Goal: Task Accomplishment & Management: Complete application form

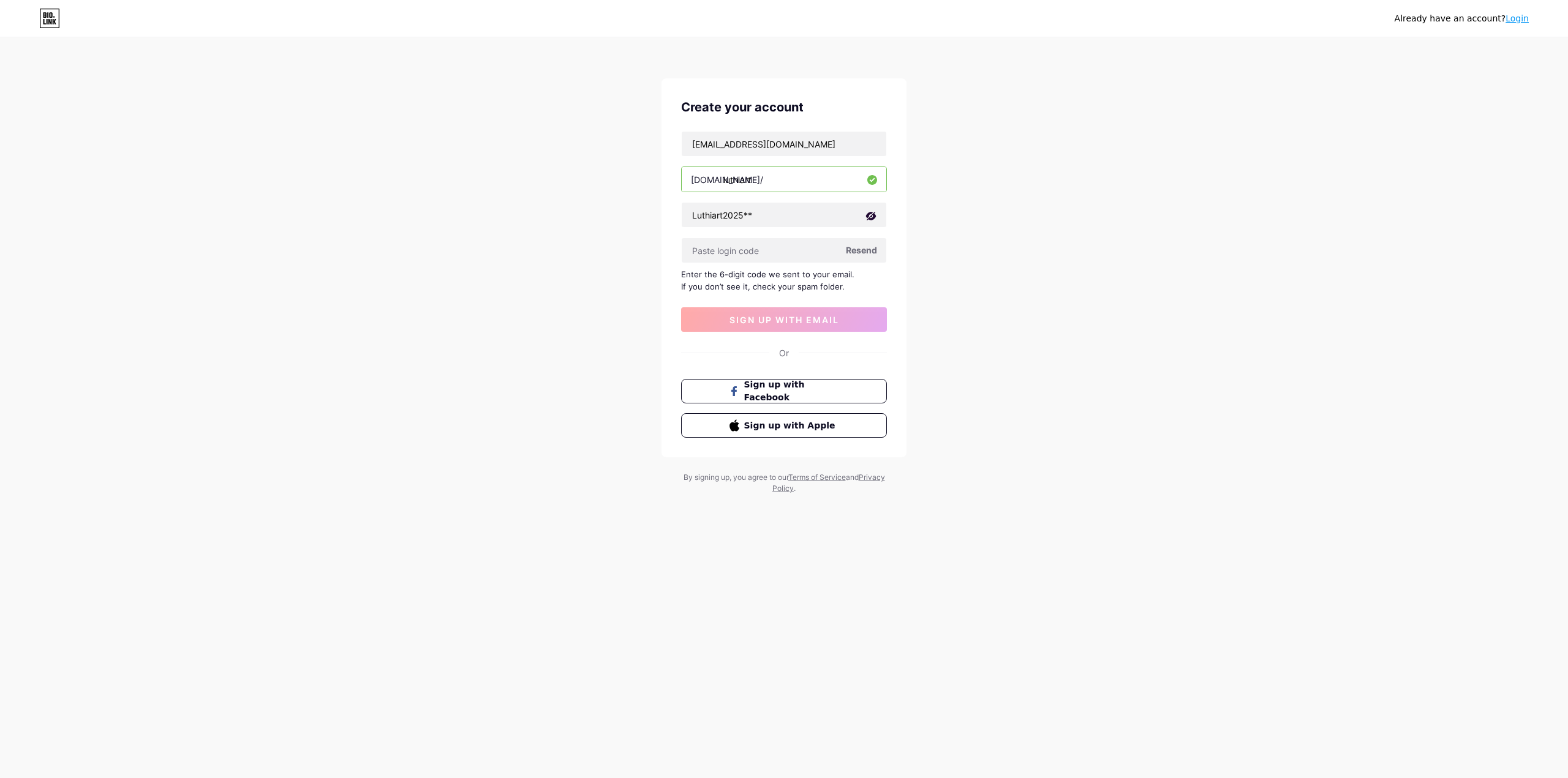
click at [495, 317] on div "Already have an account? Login Create your account [EMAIL_ADDRESS][DOMAIN_NAME]…" at bounding box center [784, 266] width 1568 height 533
click at [789, 260] on input "text" at bounding box center [784, 250] width 204 height 24
click at [861, 253] on span "Resend" at bounding box center [861, 250] width 31 height 13
click at [783, 240] on input "text" at bounding box center [784, 250] width 204 height 24
type input "736640"
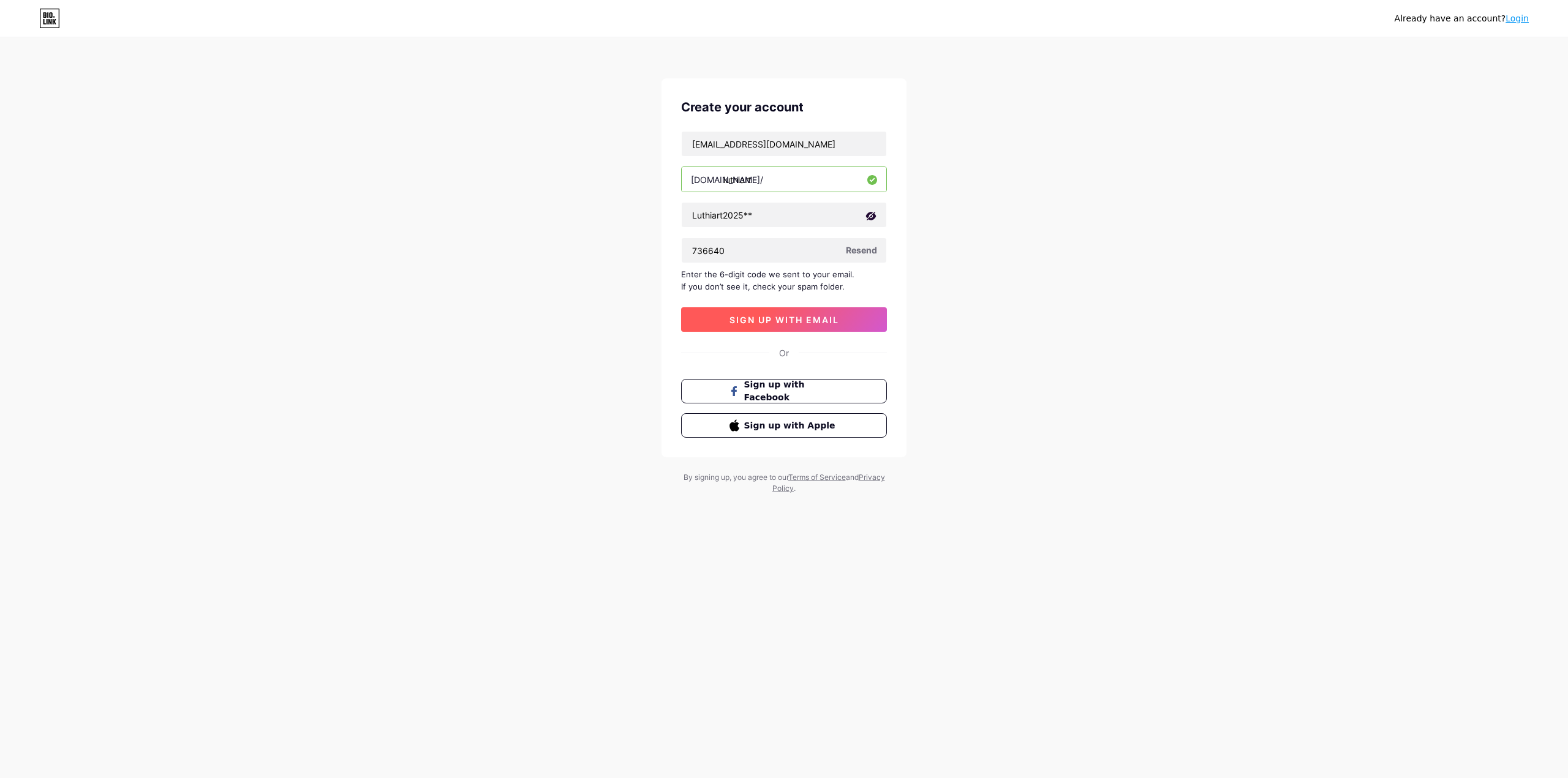
click at [818, 321] on span "sign up with email" at bounding box center [784, 320] width 109 height 11
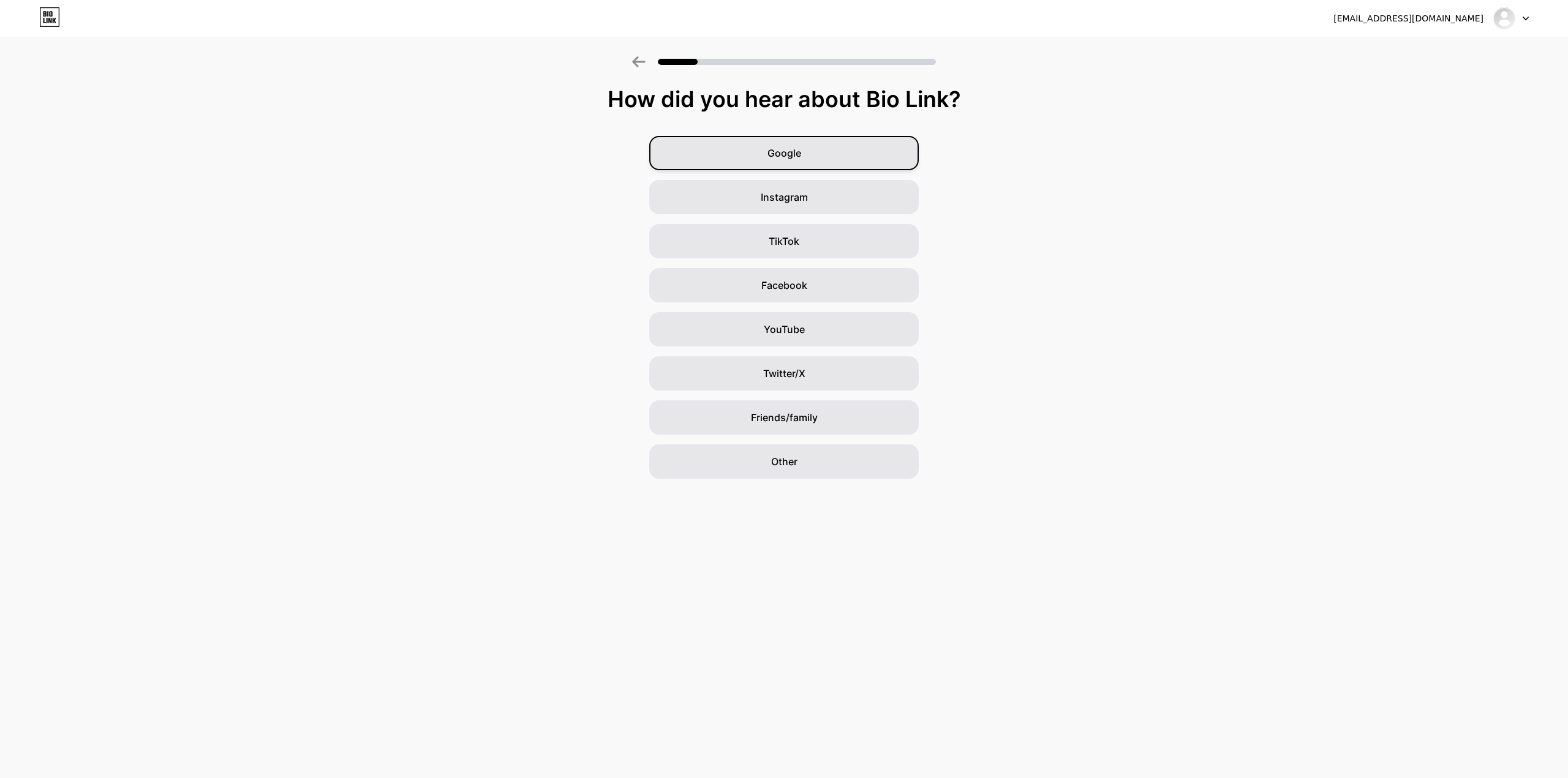
click at [823, 150] on div "Google" at bounding box center [784, 152] width 269 height 34
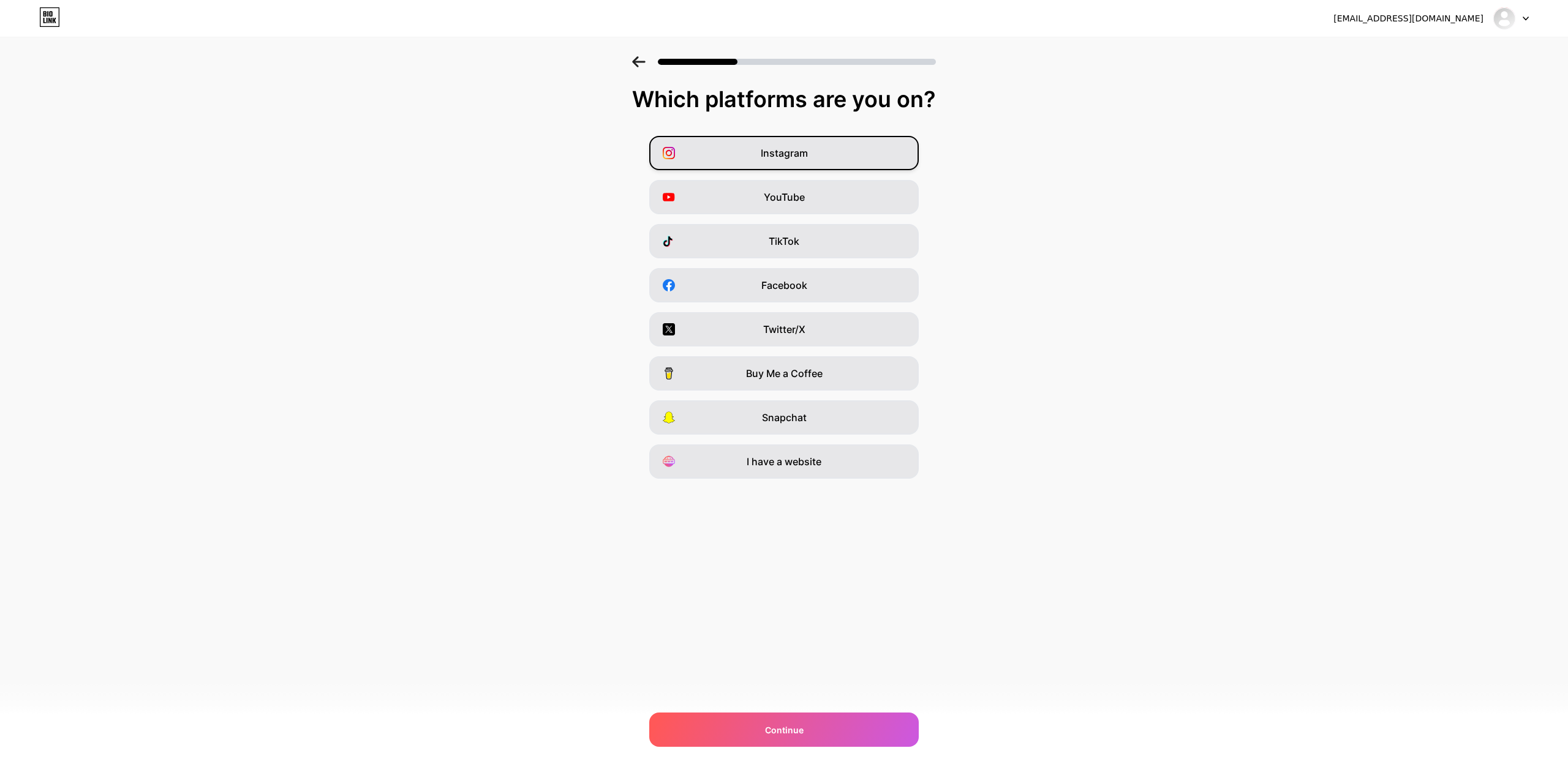
click at [809, 158] on div "Instagram" at bounding box center [784, 152] width 269 height 34
click at [811, 284] on div "Facebook" at bounding box center [784, 285] width 269 height 34
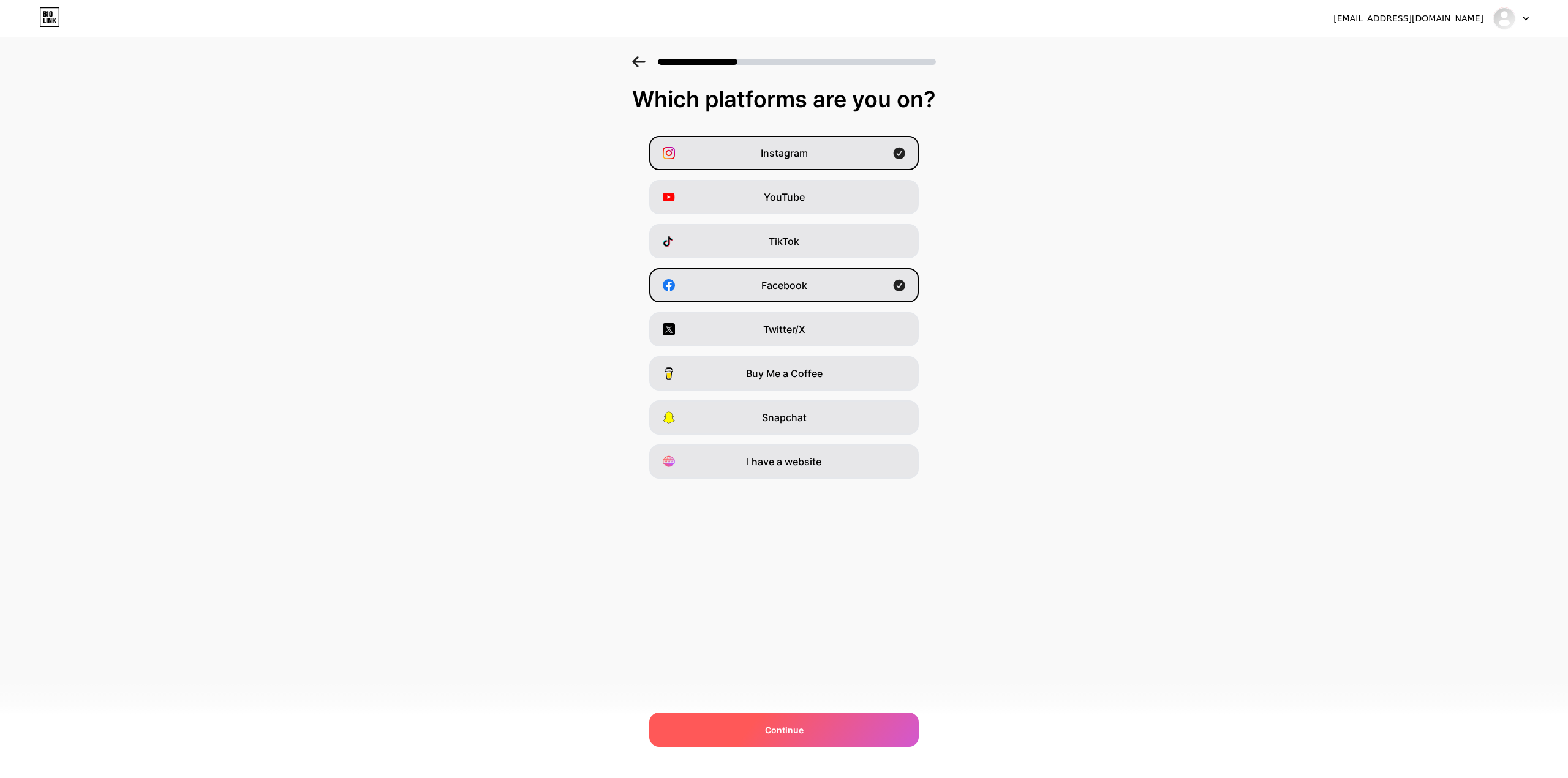
click at [775, 732] on span "Continue" at bounding box center [784, 730] width 38 height 13
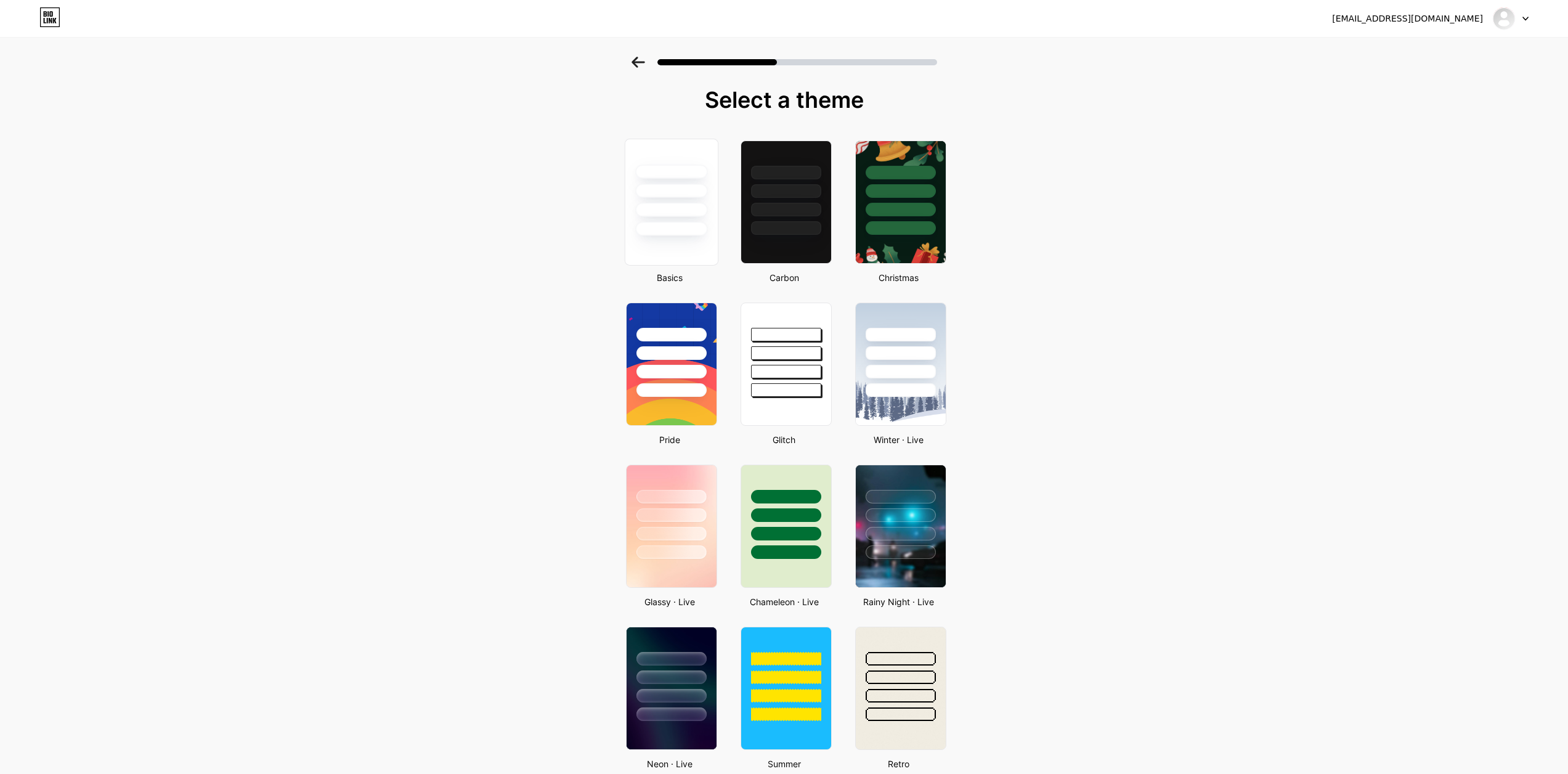
click at [692, 197] on div at bounding box center [671, 190] width 72 height 14
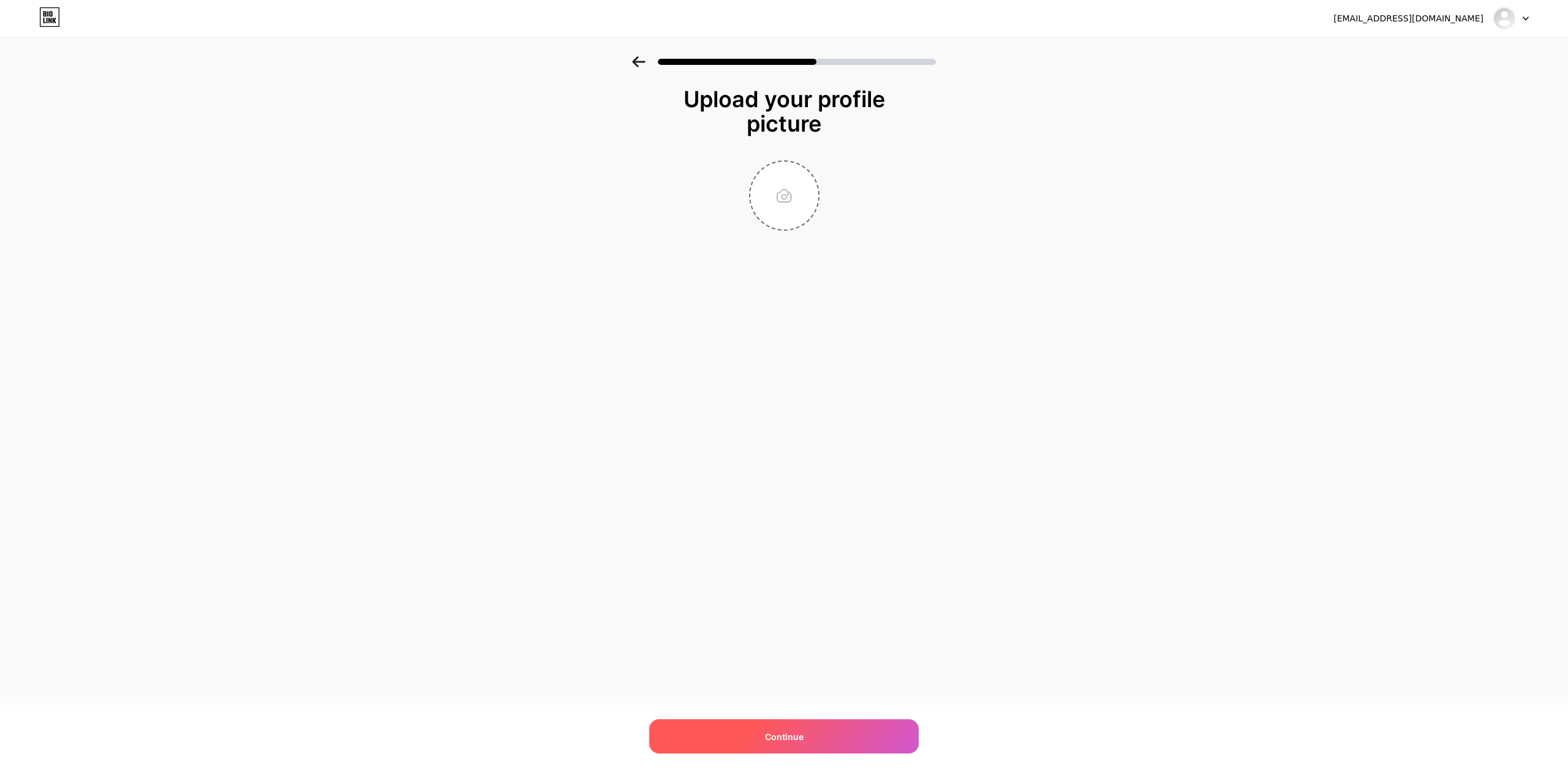
click at [804, 729] on div "Continue" at bounding box center [784, 736] width 269 height 34
click at [781, 188] on input "file" at bounding box center [784, 195] width 68 height 68
type input "C:\fakepath\Imagen de WhatsApp [DATE] a las 16.00.40_cd517cb2.jpg"
click at [830, 739] on div "Continue" at bounding box center [784, 736] width 269 height 34
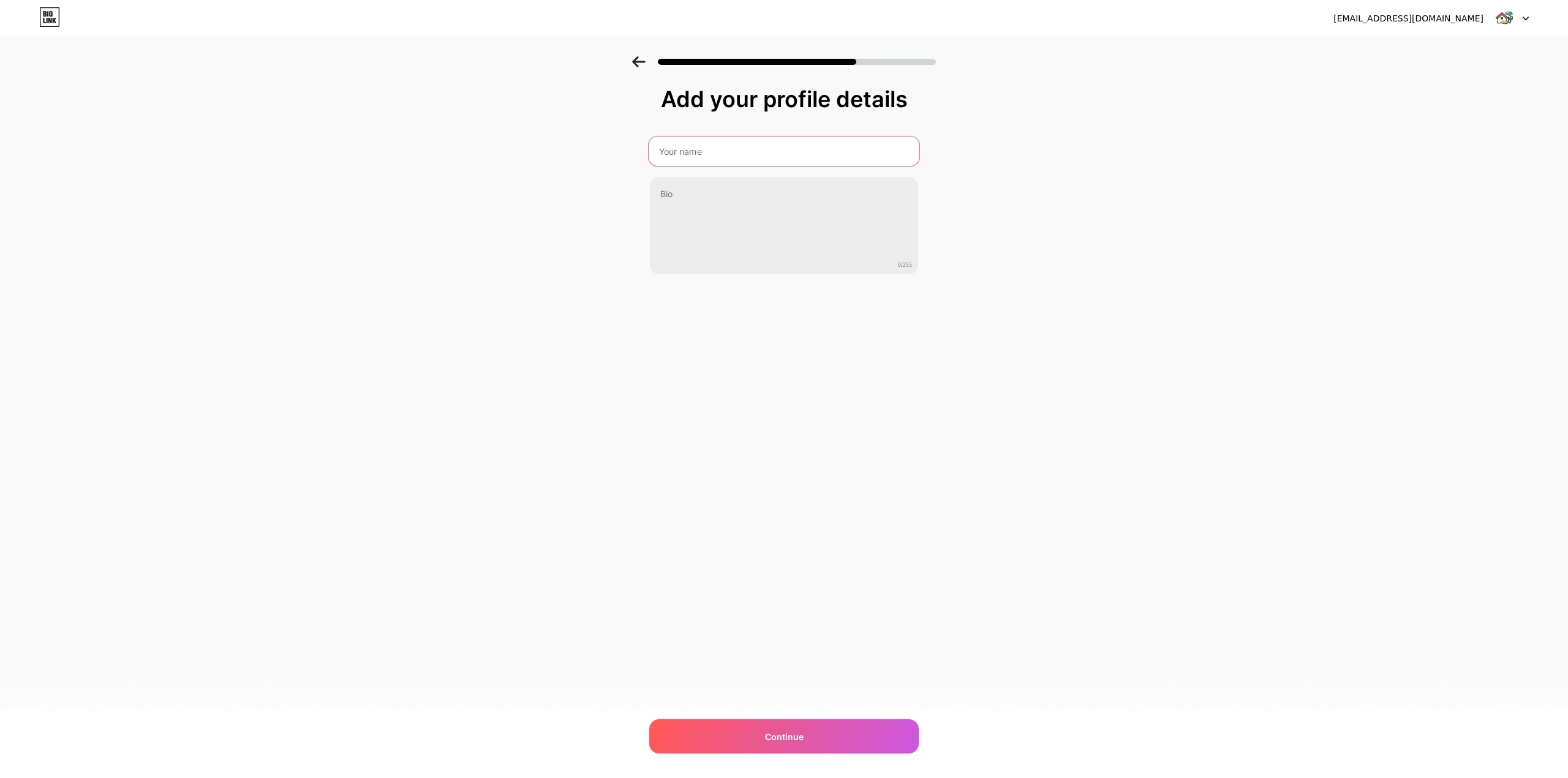
click at [713, 146] on input "text" at bounding box center [784, 151] width 271 height 29
type input "LuthiArt"
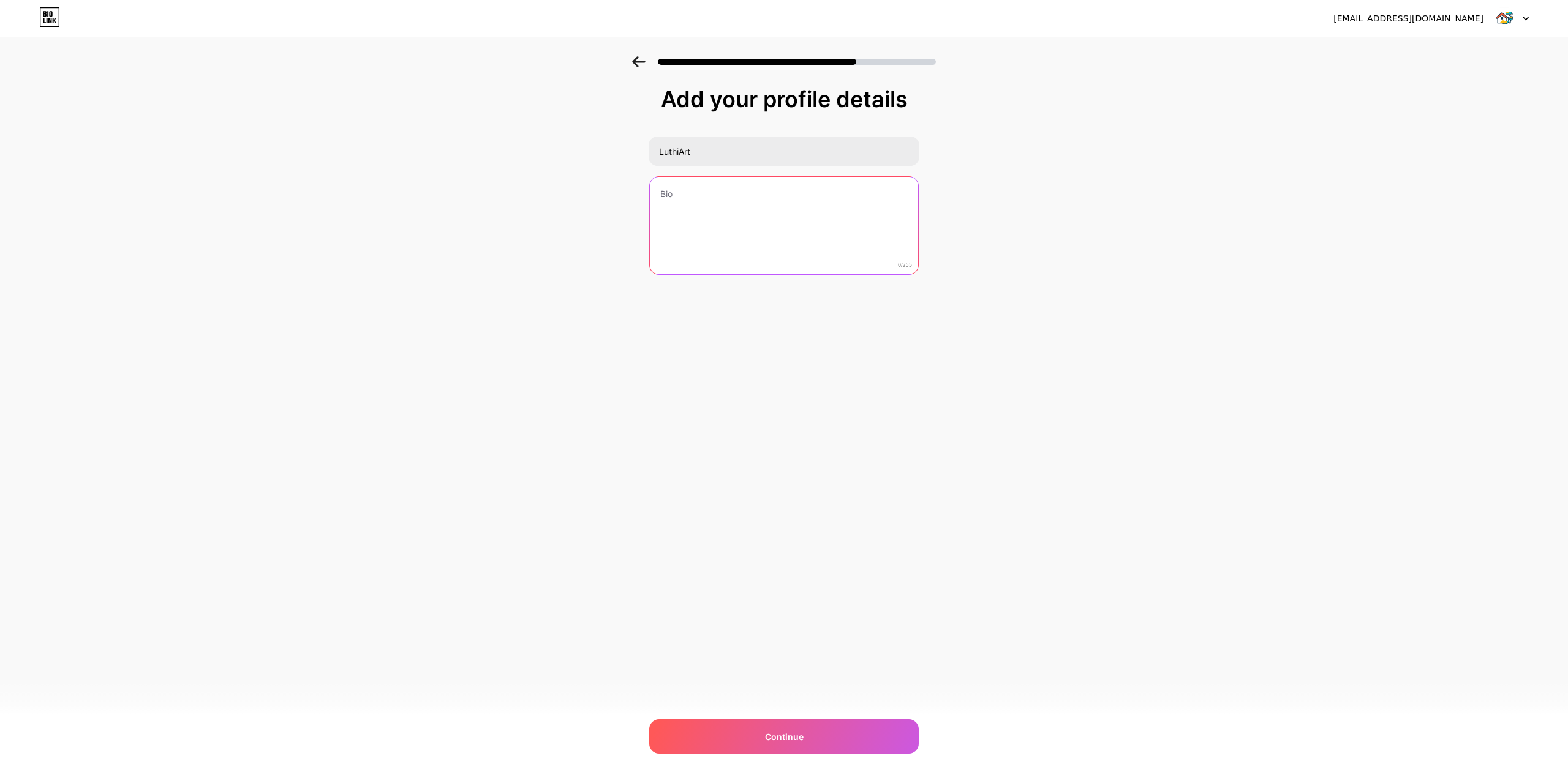
click at [875, 221] on textarea at bounding box center [784, 226] width 268 height 99
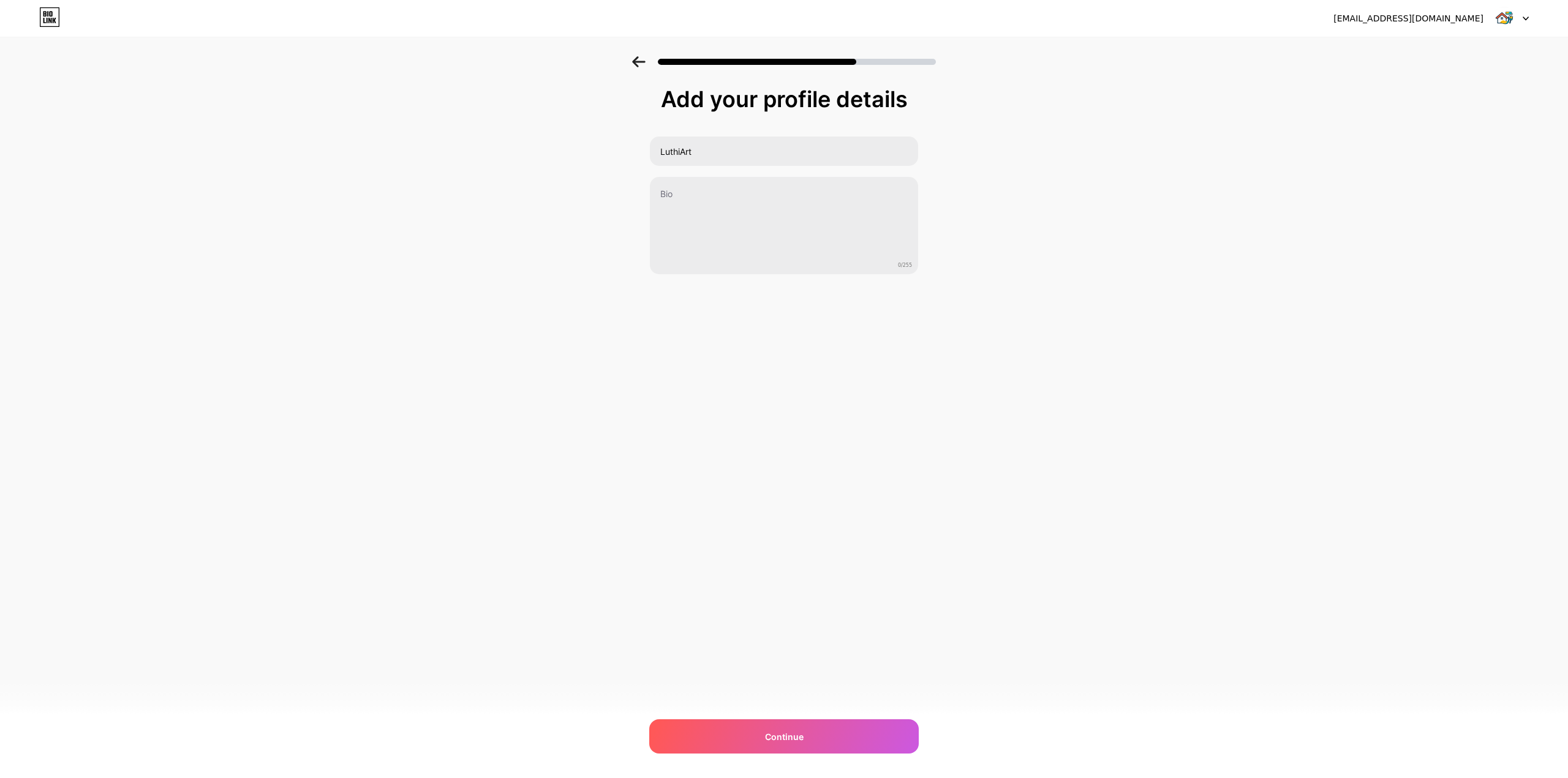
drag, startPoint x: 1263, startPoint y: 527, endPoint x: 1039, endPoint y: 289, distance: 326.8
click at [1264, 525] on div "[EMAIL_ADDRESS][DOMAIN_NAME] Logout Link Copied Add your profile details LuthiA…" at bounding box center [784, 389] width 1568 height 778
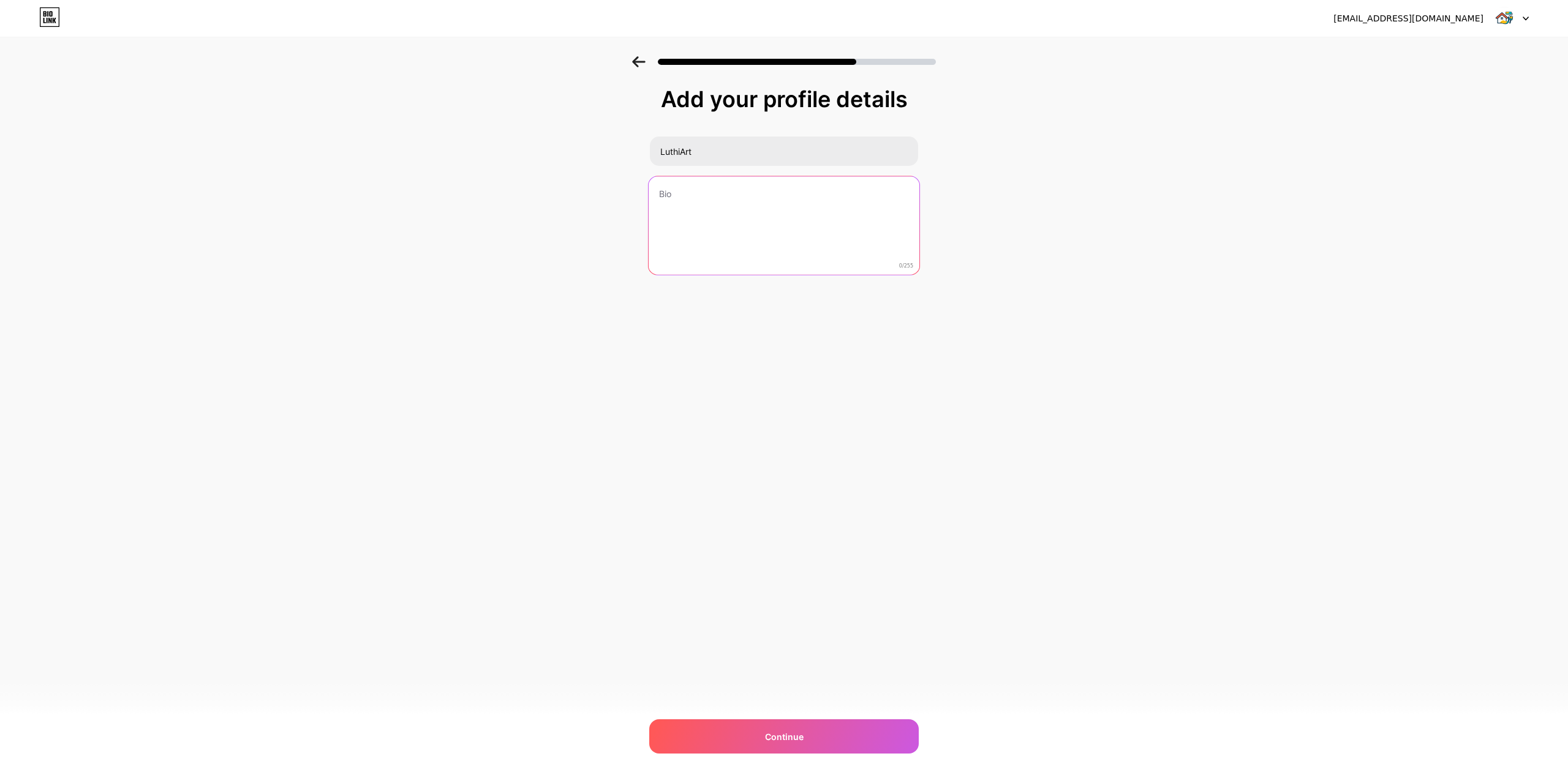
click at [752, 210] on textarea at bounding box center [784, 226] width 271 height 100
paste textarea "Empresa especializada en la renovación de viviendas, apartamentos y locales com…"
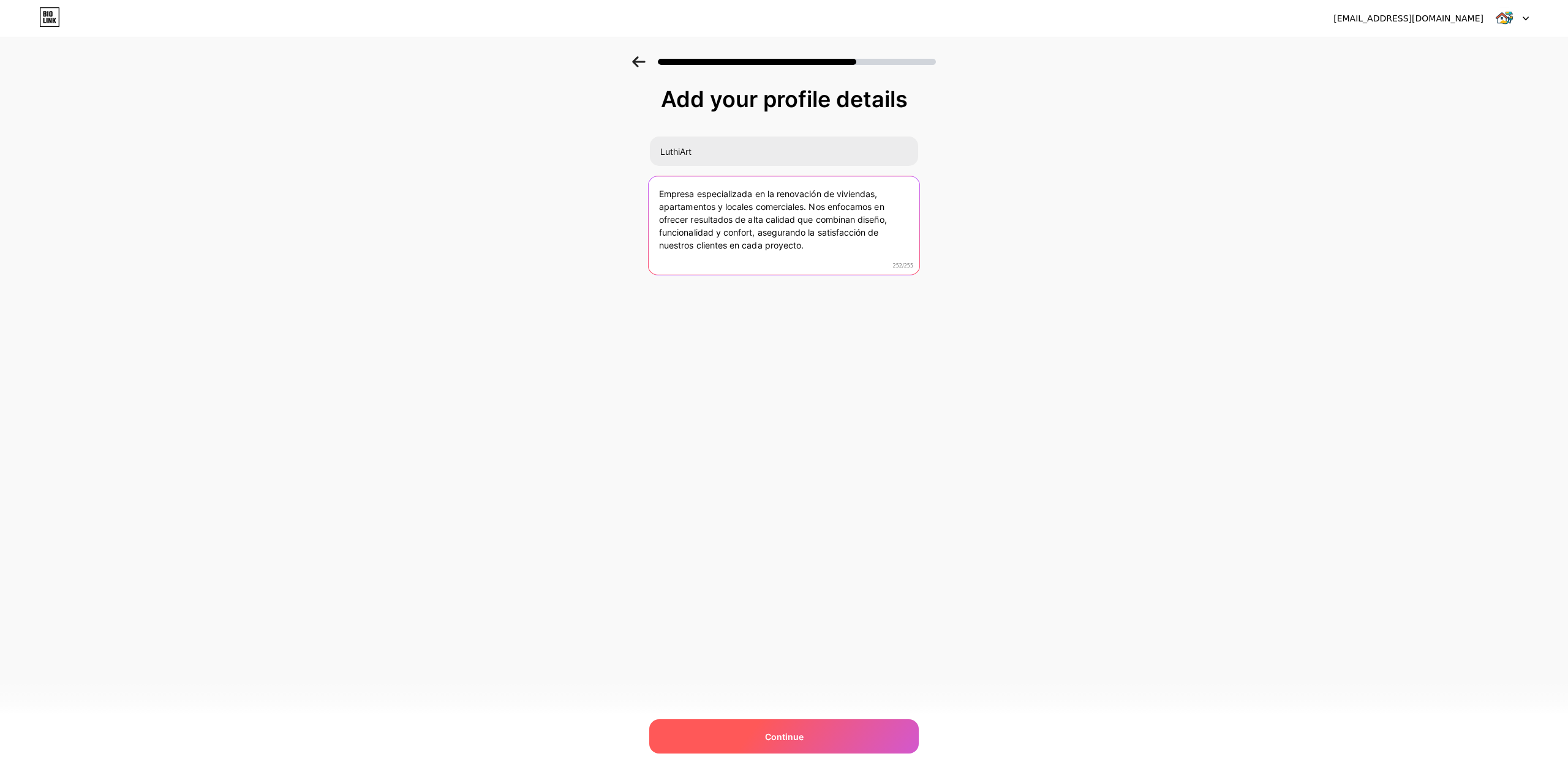
type textarea "Empresa especializada en la renovación de viviendas, apartamentos y locales com…"
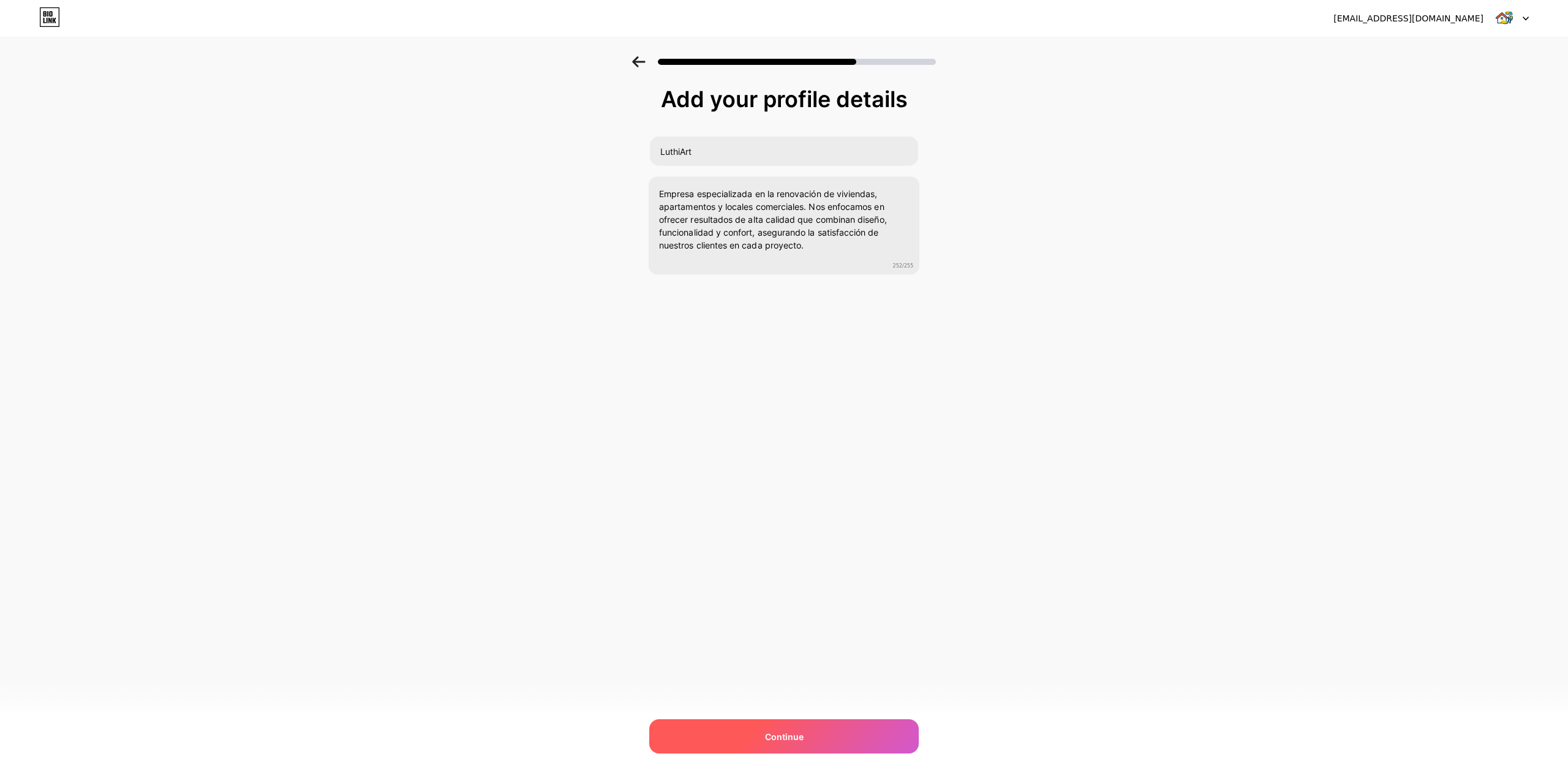
click at [720, 737] on div "Continue" at bounding box center [784, 736] width 269 height 34
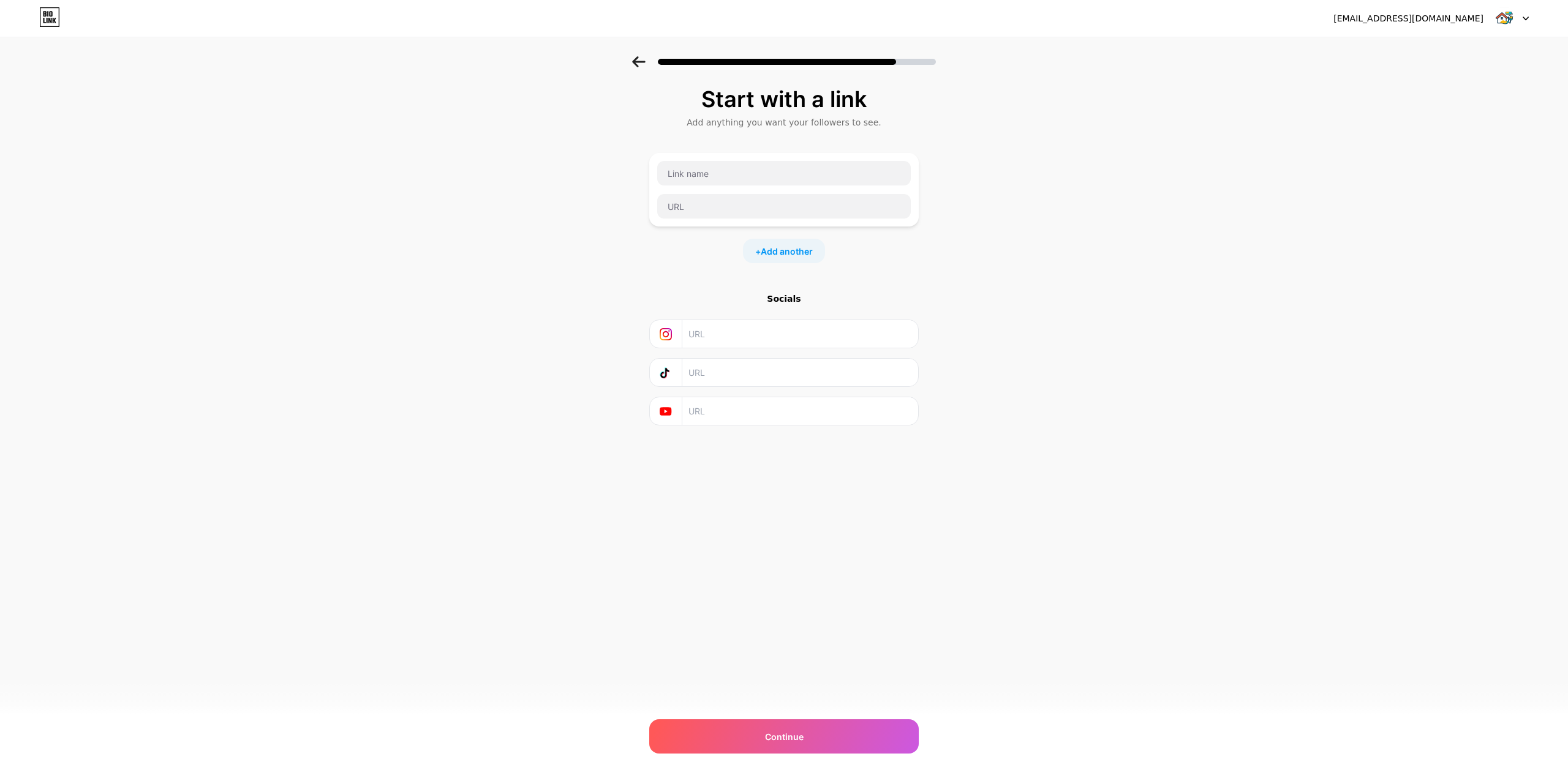
click at [636, 54] on div at bounding box center [784, 58] width 1568 height 43
click at [637, 61] on icon at bounding box center [638, 62] width 13 height 11
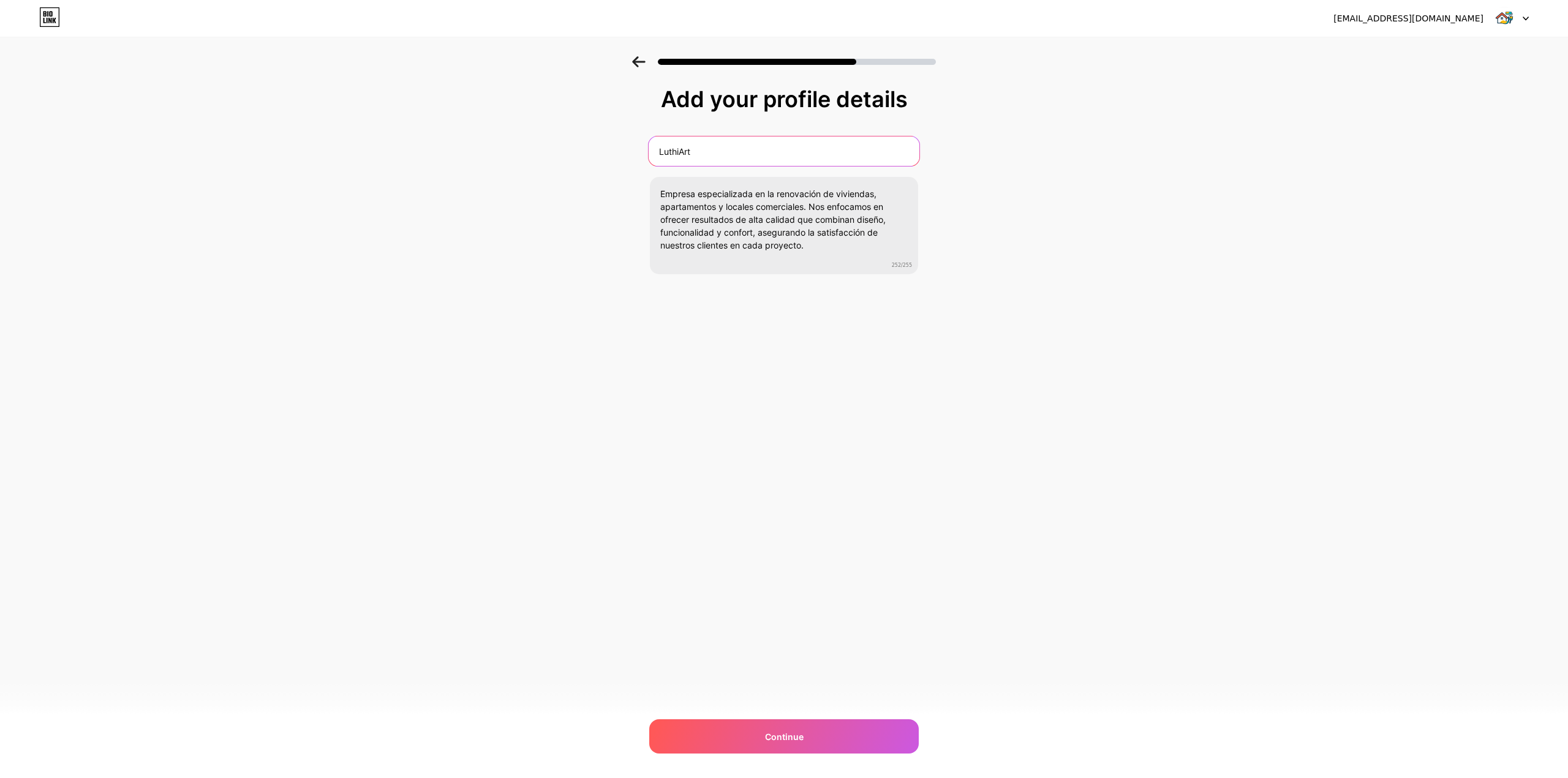
click at [706, 152] on input "LuthiArt" at bounding box center [784, 151] width 271 height 29
type input "Luthiart"
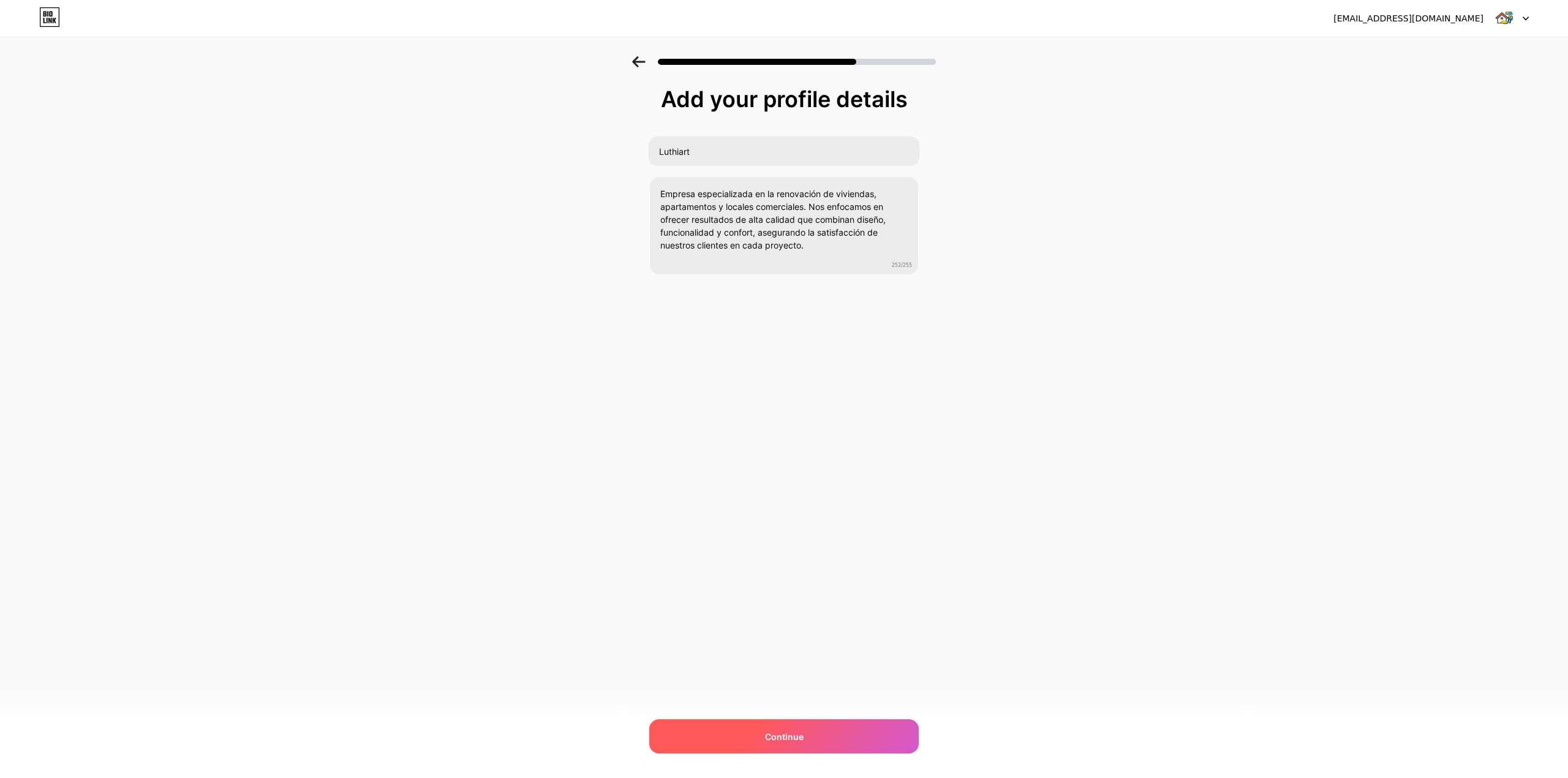
click at [818, 725] on div "Continue" at bounding box center [784, 736] width 269 height 34
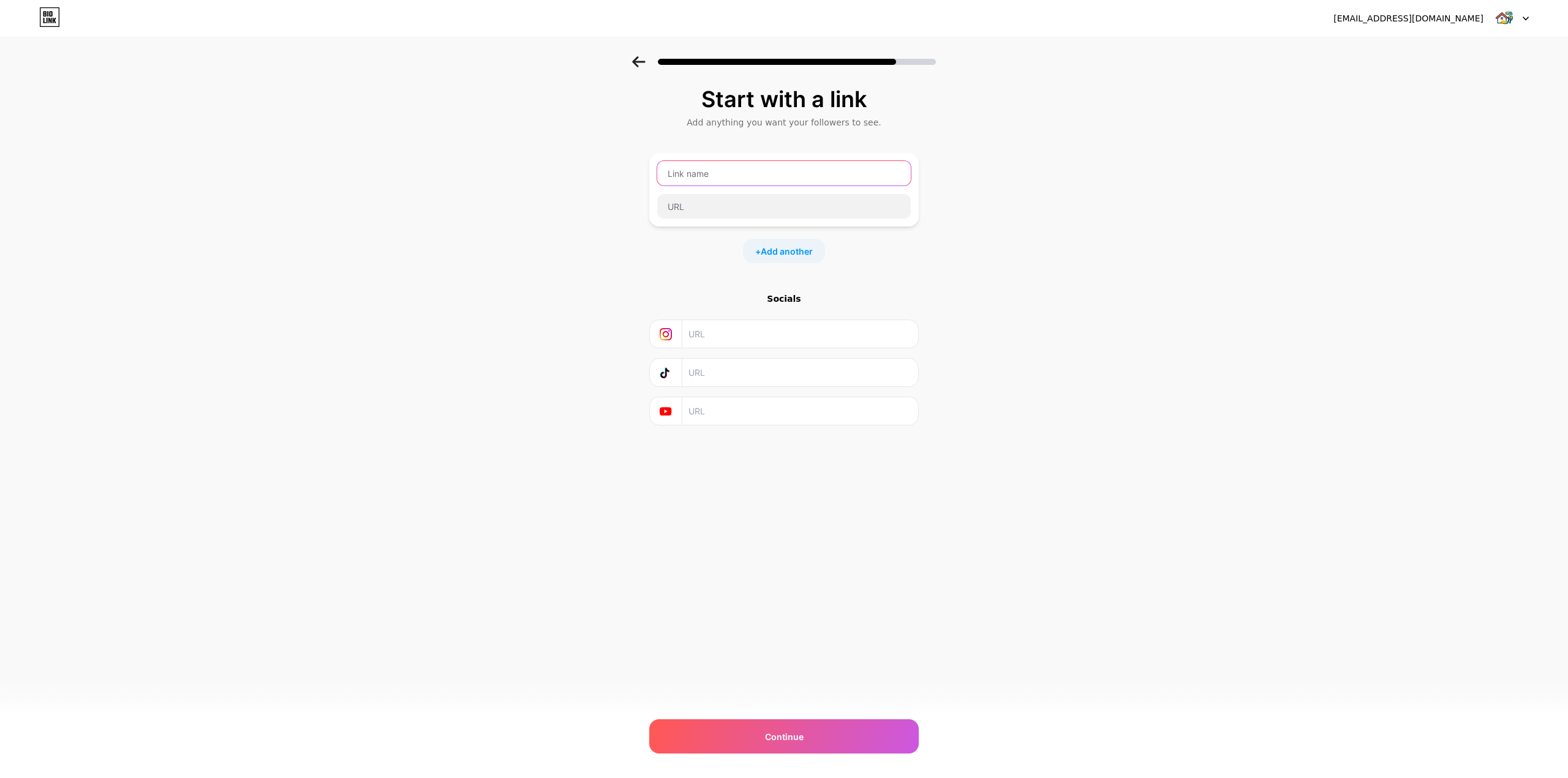
click at [720, 173] on input "text" at bounding box center [784, 173] width 253 height 24
type input "Luthiart"
click at [732, 212] on input "text" at bounding box center [784, 206] width 253 height 24
click at [723, 338] on input "text" at bounding box center [799, 334] width 222 height 28
paste input "[URL][DOMAIN_NAME]"
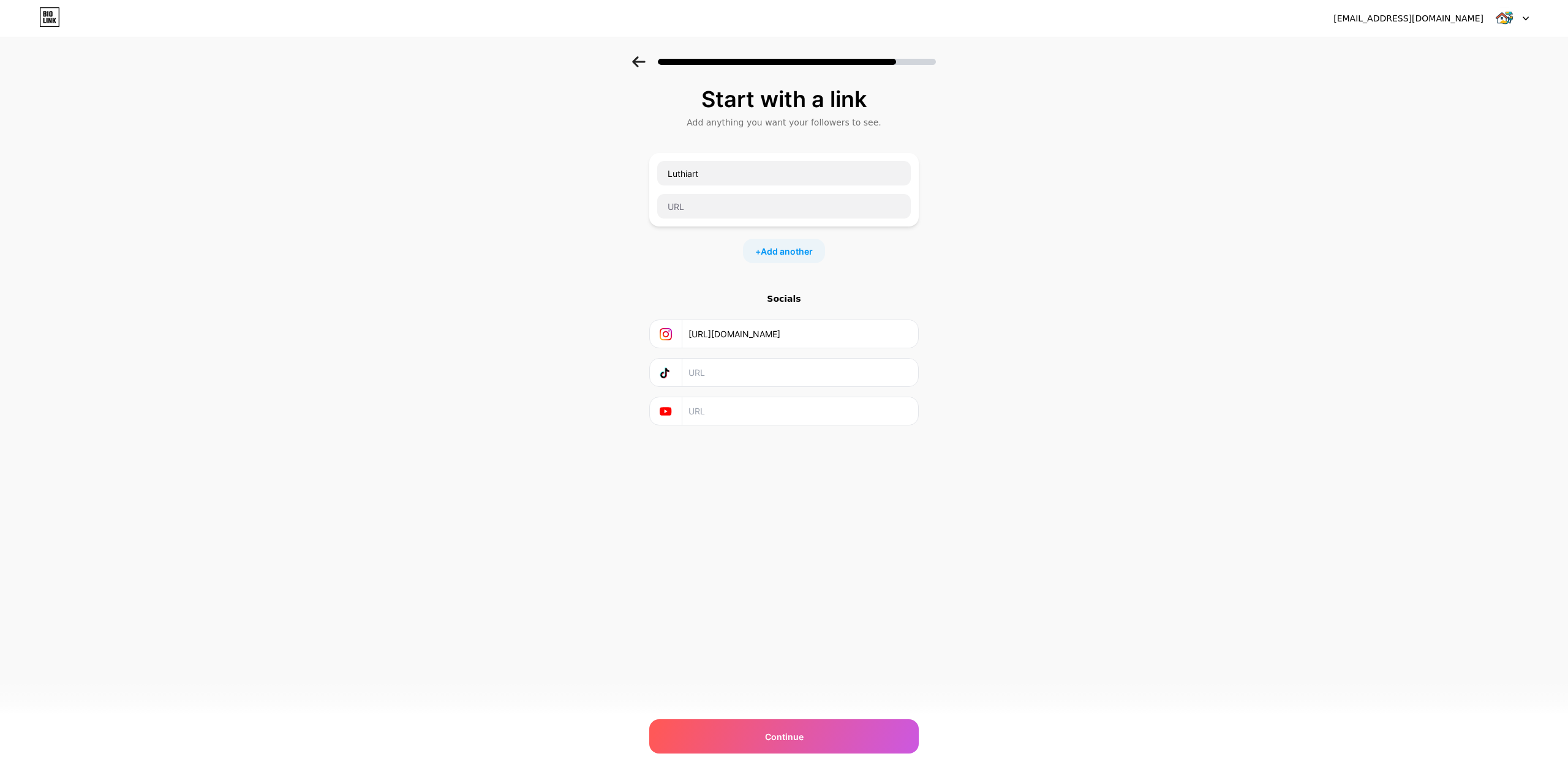
scroll to position [0, 207]
type input "[URL][DOMAIN_NAME]"
click at [1029, 324] on div "Start with a link Add anything you want your followers to see. Luthiart + Add a…" at bounding box center [784, 271] width 1568 height 430
click at [797, 746] on div "Continue" at bounding box center [784, 736] width 269 height 34
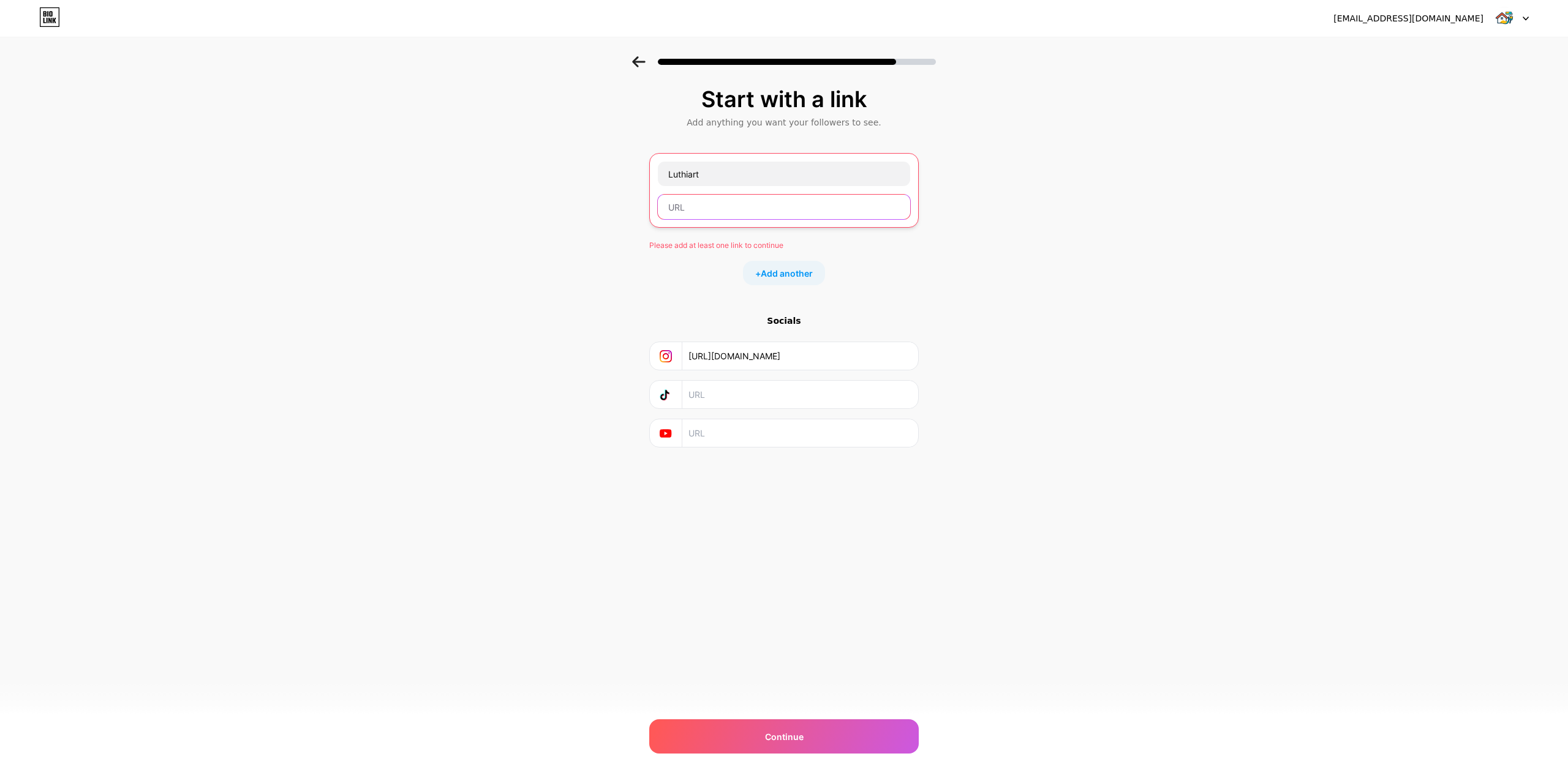
click at [716, 207] on input "text" at bounding box center [784, 207] width 253 height 24
paste input "[URL][DOMAIN_NAME]"
type input "[URL][DOMAIN_NAME]"
click at [762, 210] on input "[URL][DOMAIN_NAME]" at bounding box center [784, 206] width 253 height 24
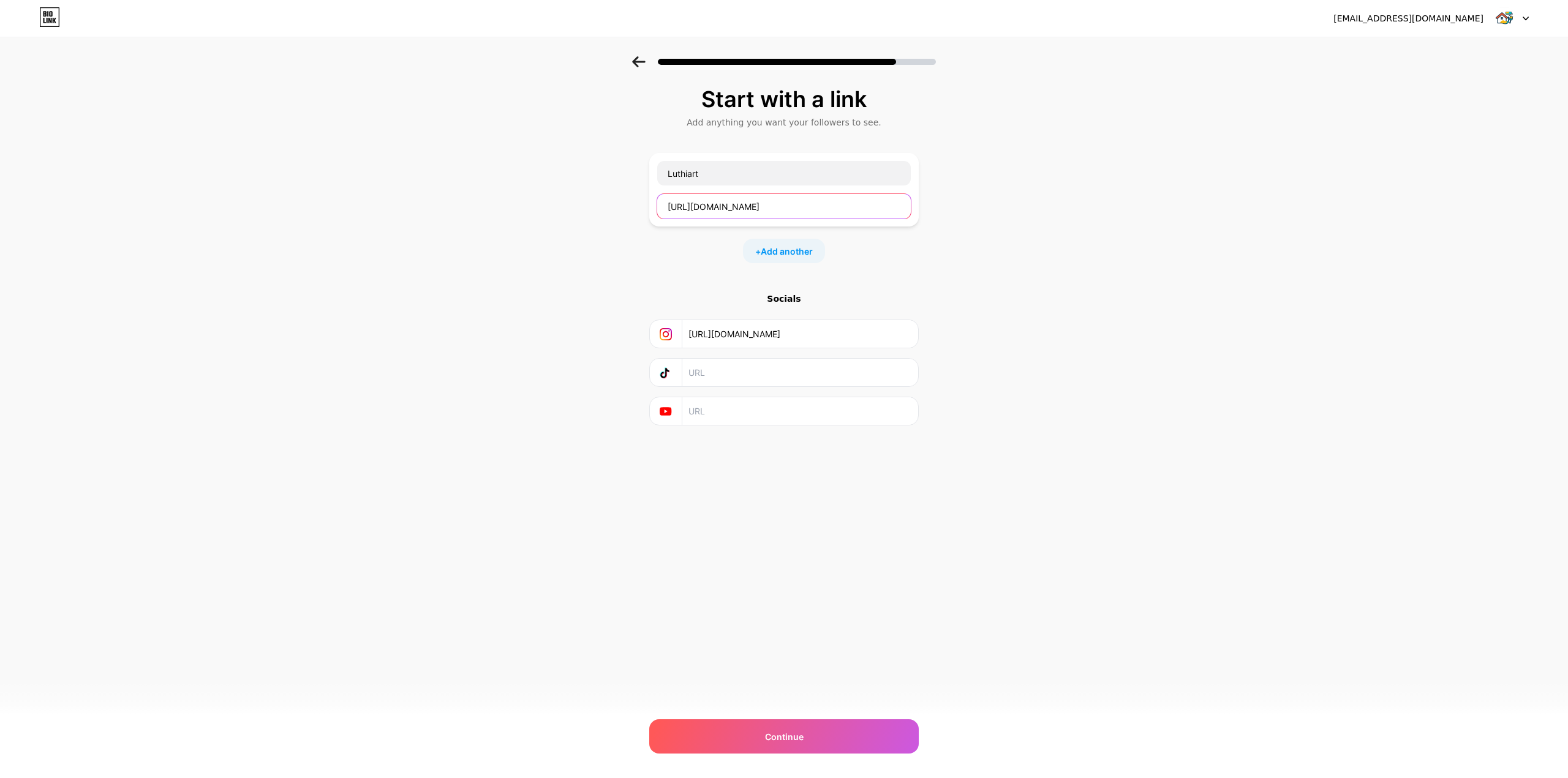
click at [762, 210] on input "[URL][DOMAIN_NAME]" at bounding box center [784, 206] width 253 height 24
click at [902, 338] on input "[URL][DOMAIN_NAME]" at bounding box center [799, 334] width 222 height 28
click at [909, 338] on input "[URL][DOMAIN_NAME]" at bounding box center [799, 334] width 222 height 28
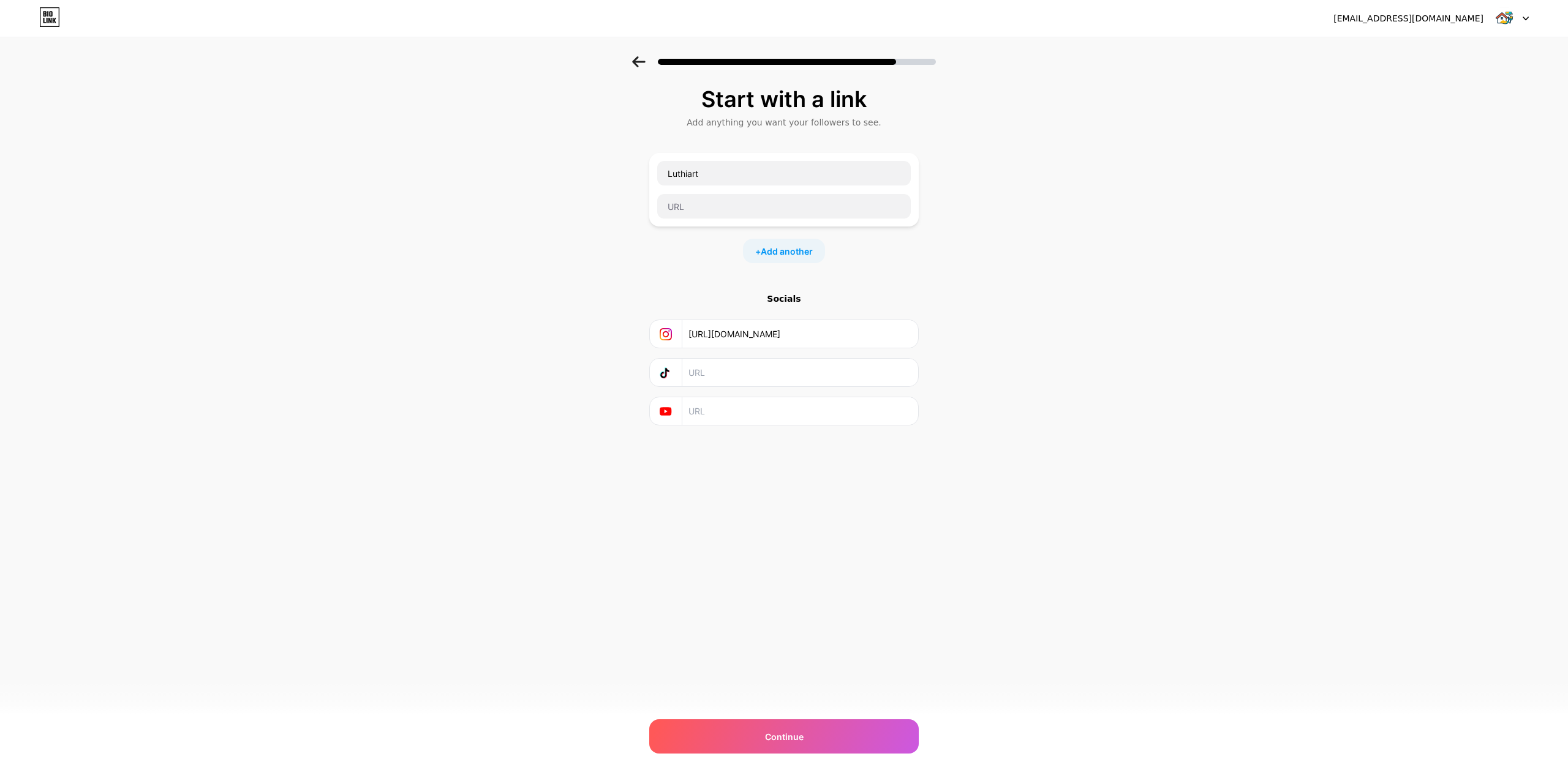
click at [909, 338] on input "[URL][DOMAIN_NAME]" at bounding box center [799, 334] width 222 height 28
click at [747, 216] on input "text" at bounding box center [784, 206] width 253 height 24
paste input "[URL][DOMAIN_NAME]"
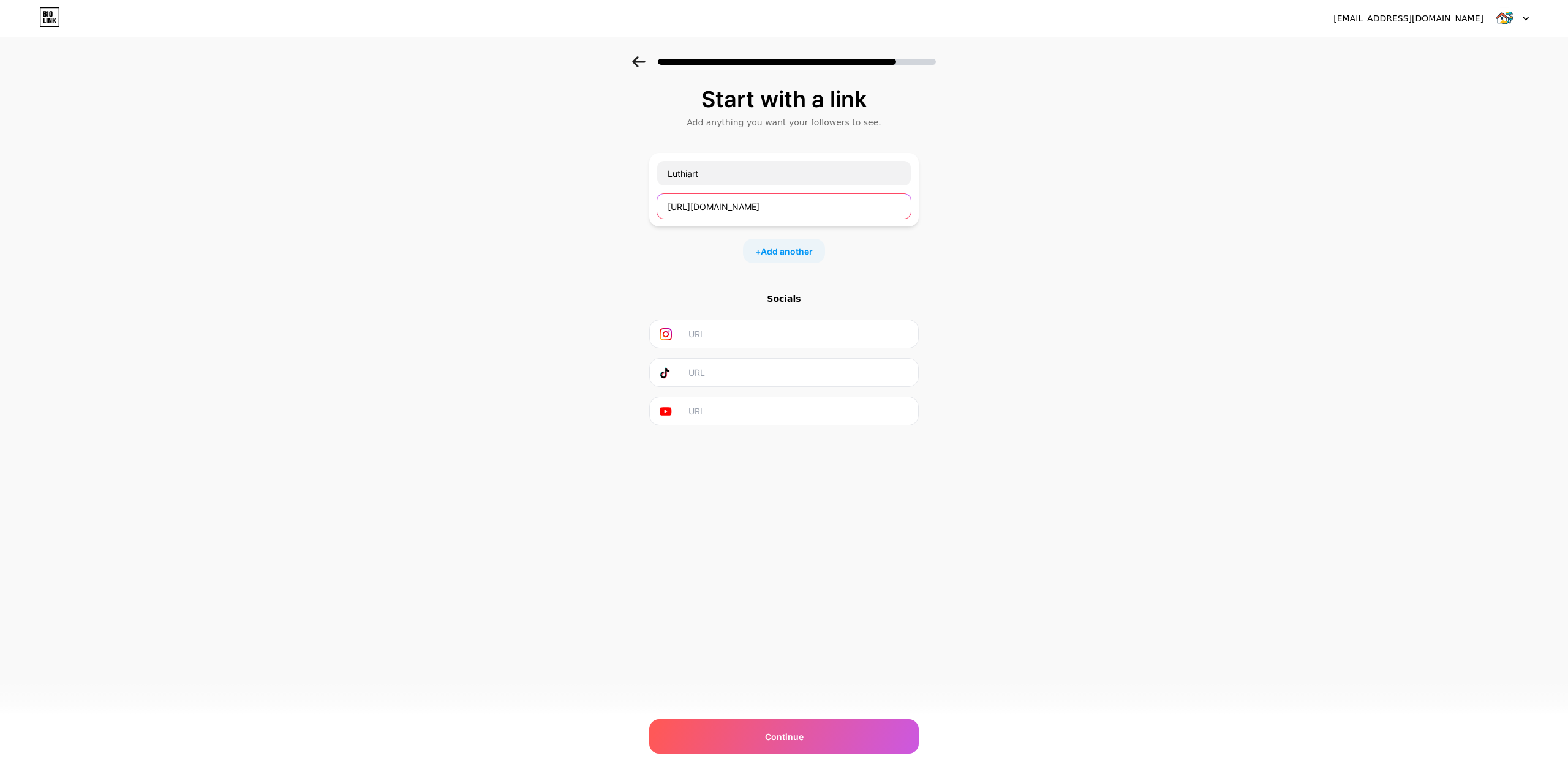
type input "[URL][DOMAIN_NAME]"
click at [1026, 292] on div "Start with a link Add anything you want your followers to see. Luthiart [URL][D…" at bounding box center [784, 271] width 1568 height 430
click at [802, 737] on span "Continue" at bounding box center [784, 737] width 38 height 13
click at [788, 743] on span "Continue" at bounding box center [784, 737] width 38 height 13
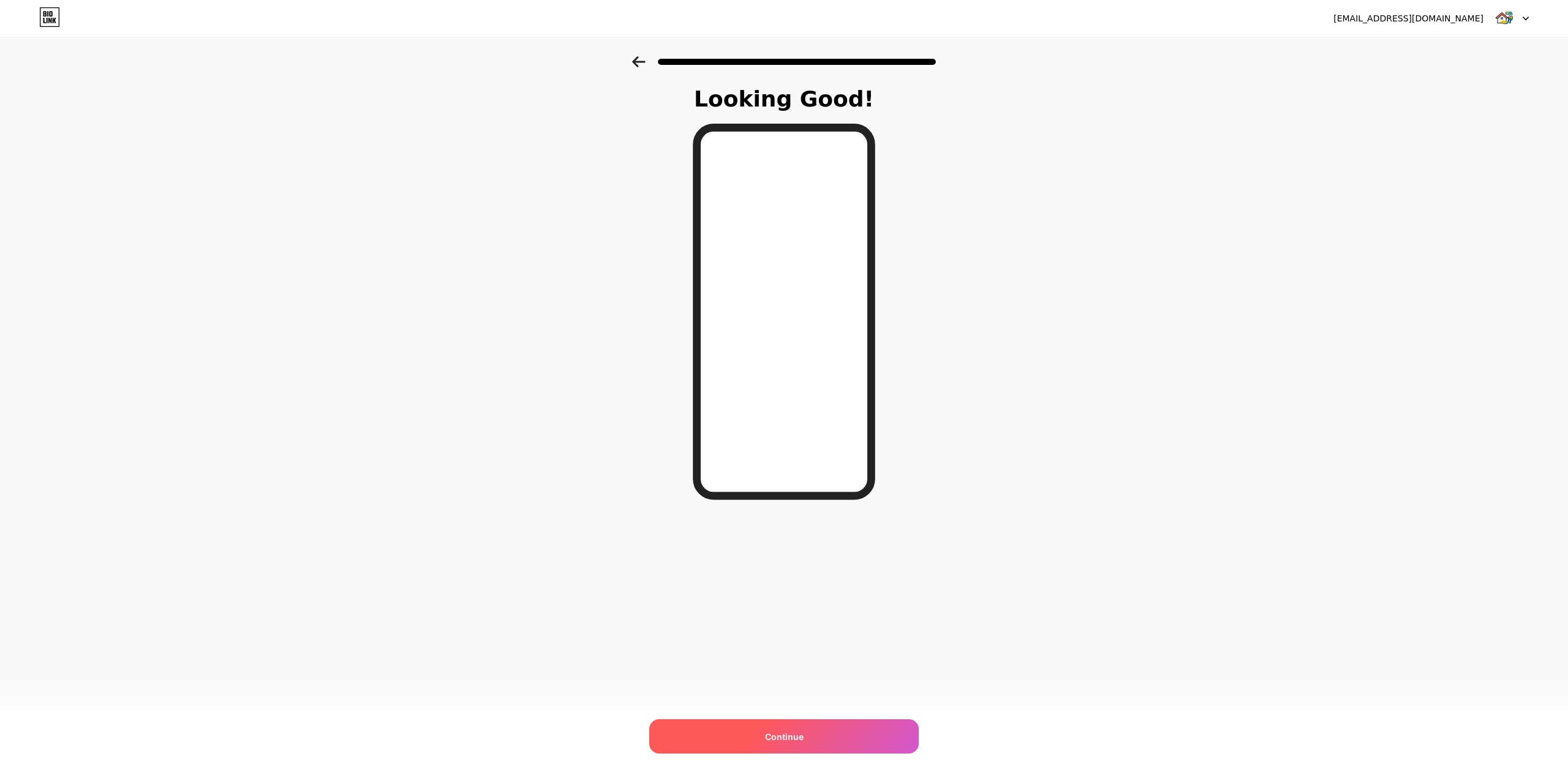
click at [791, 723] on div "Continue" at bounding box center [784, 736] width 269 height 34
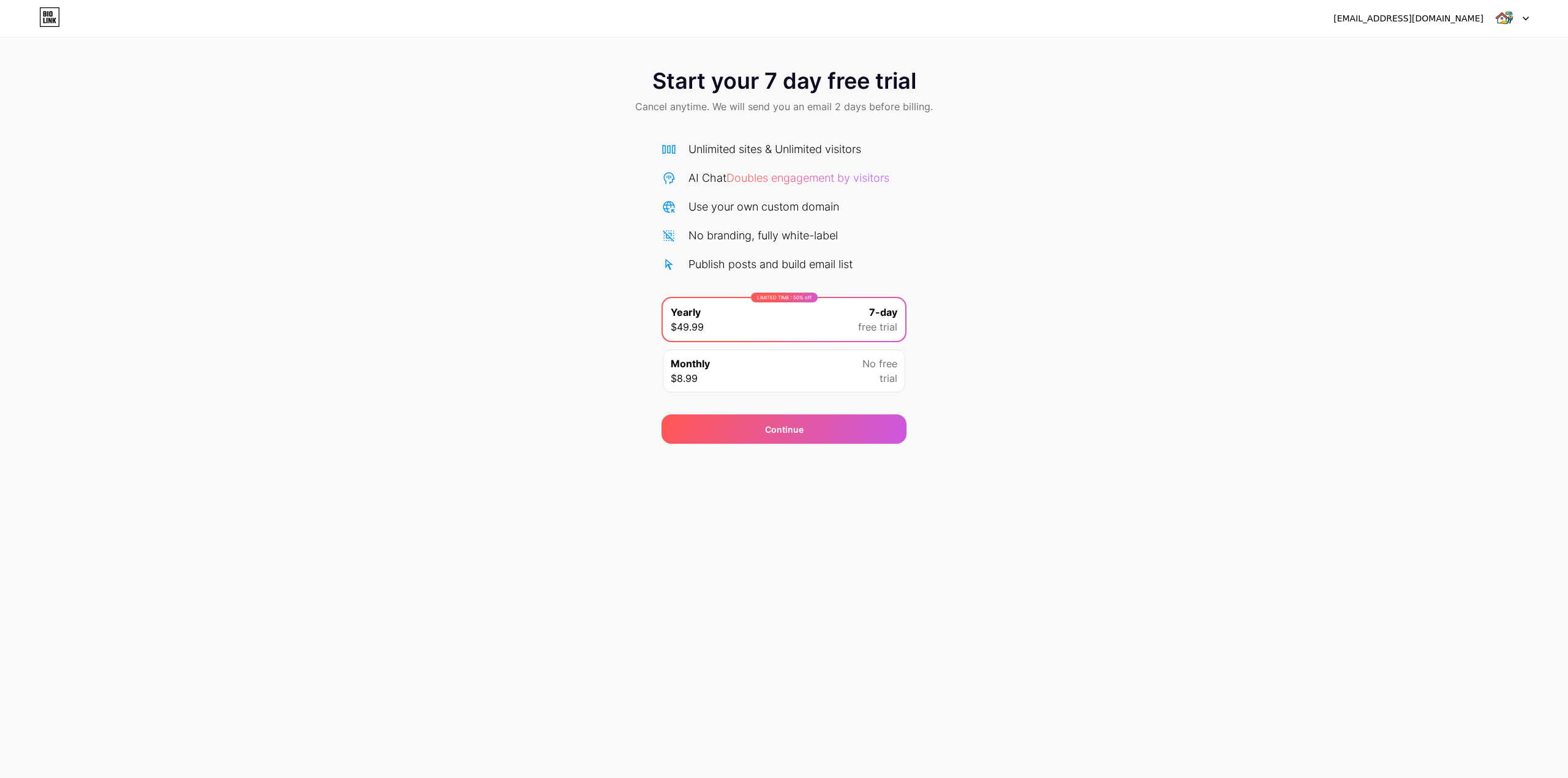
click at [1517, 17] on div at bounding box center [1511, 18] width 35 height 22
click at [1318, 237] on div "Start your 7 day free trial Cancel anytime. We will send you an email 2 days be…" at bounding box center [784, 250] width 1568 height 387
click at [42, 14] on icon at bounding box center [50, 17] width 21 height 20
click at [43, 14] on icon at bounding box center [50, 17] width 21 height 20
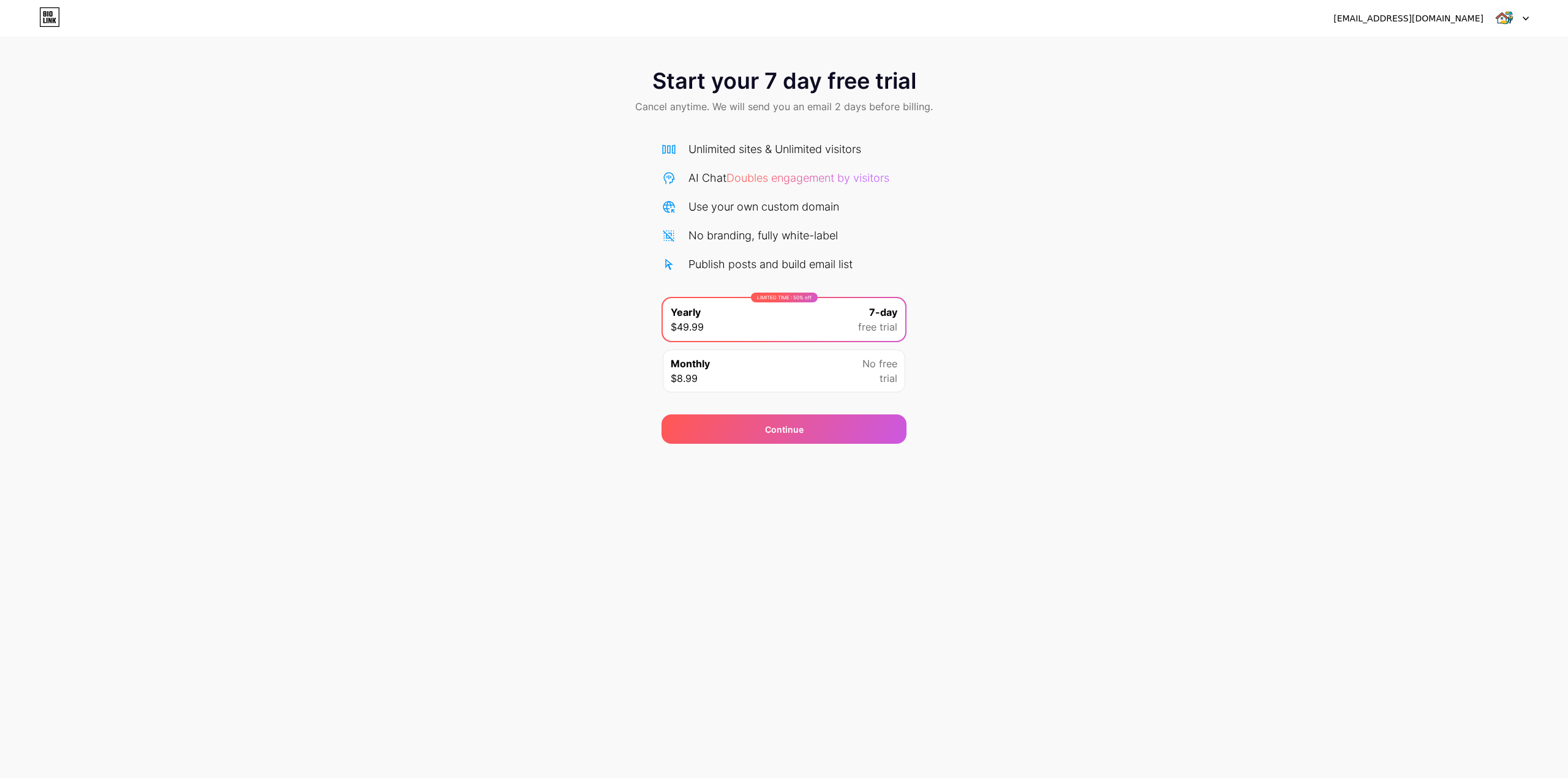
click at [44, 14] on icon at bounding box center [50, 17] width 21 height 20
